Goal: Find specific page/section

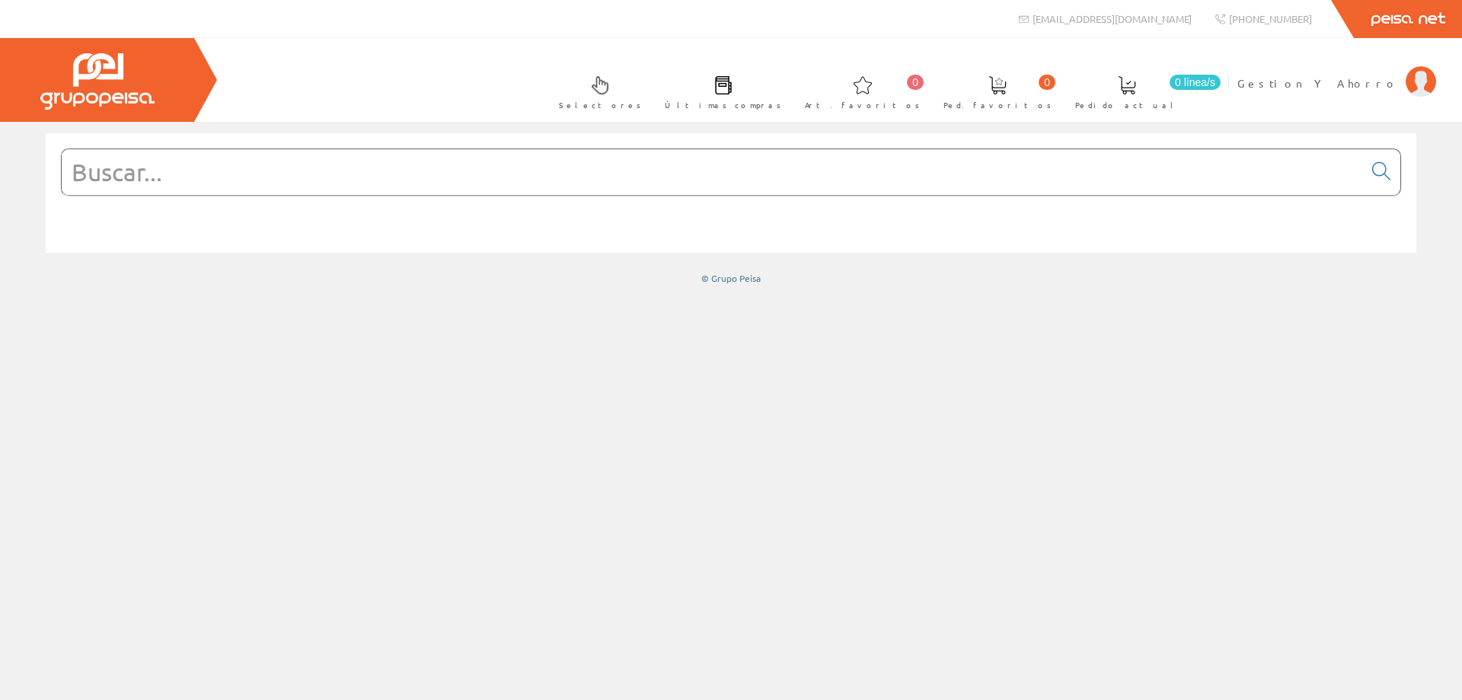
click at [892, 169] on input "text" at bounding box center [712, 172] width 1301 height 46
click at [378, 163] on input "text" at bounding box center [712, 172] width 1301 height 46
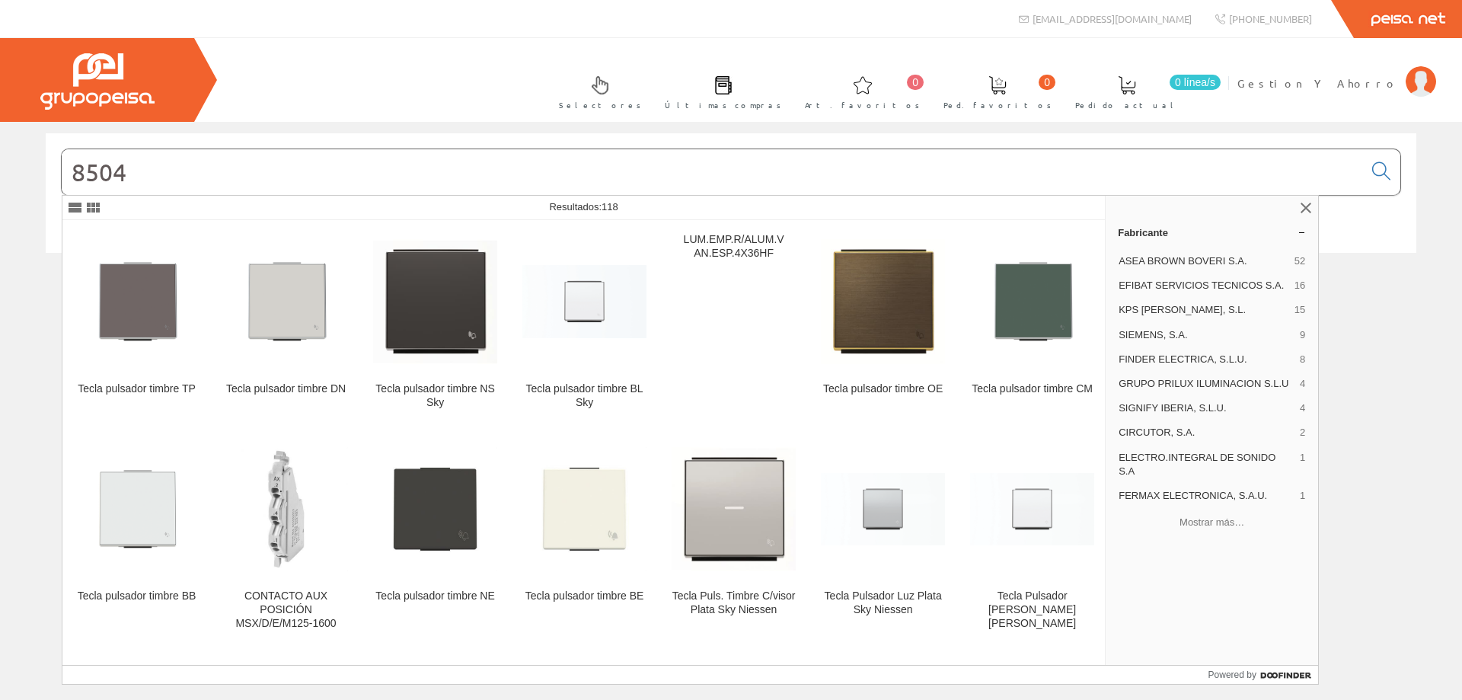
type input "8504"
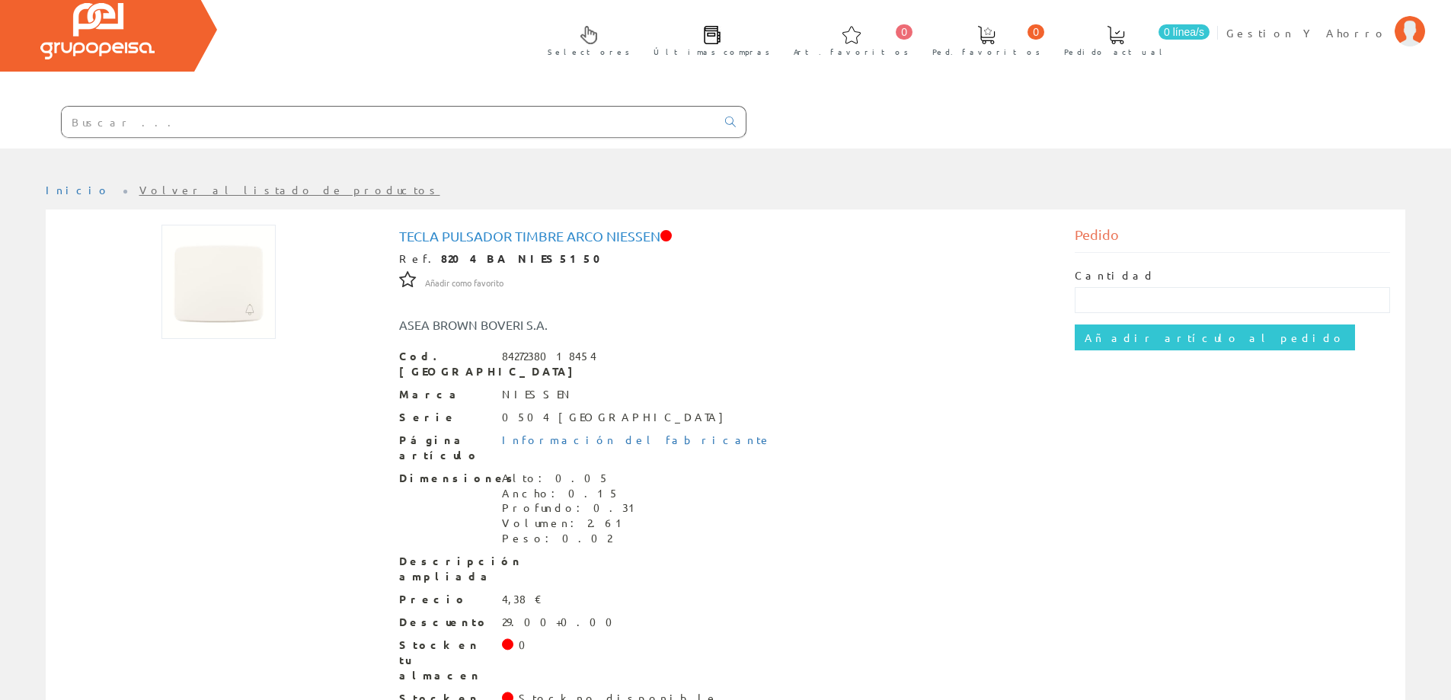
scroll to position [76, 0]
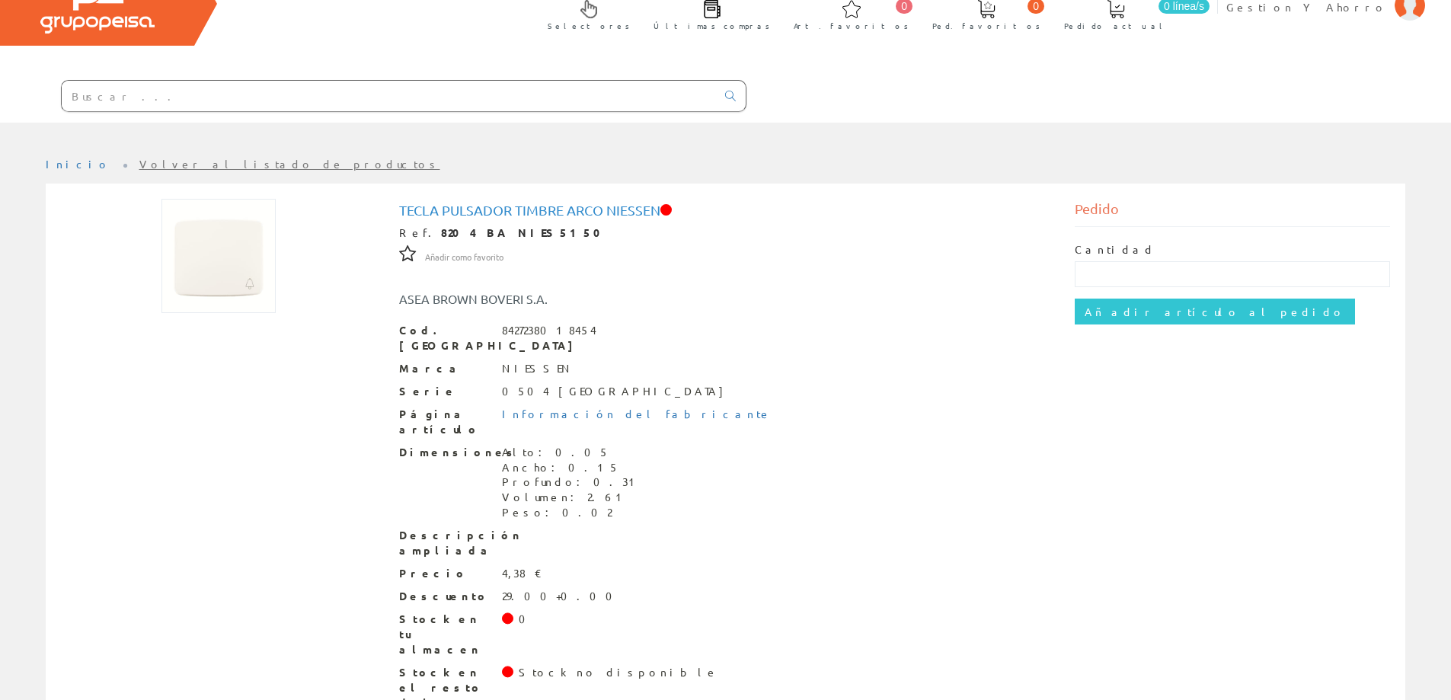
click at [504, 104] on input "text" at bounding box center [389, 96] width 654 height 30
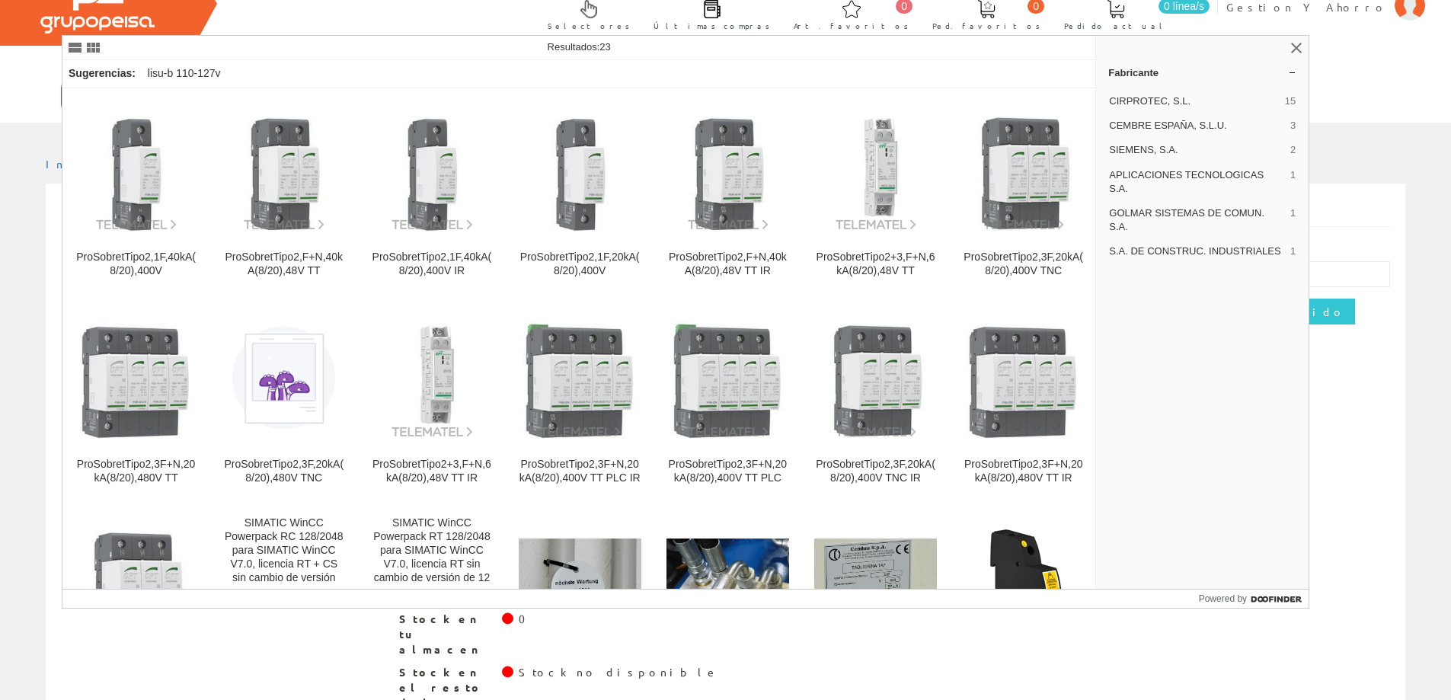
type input "8204.4 ba3"
